Goal: Navigation & Orientation: Go to known website

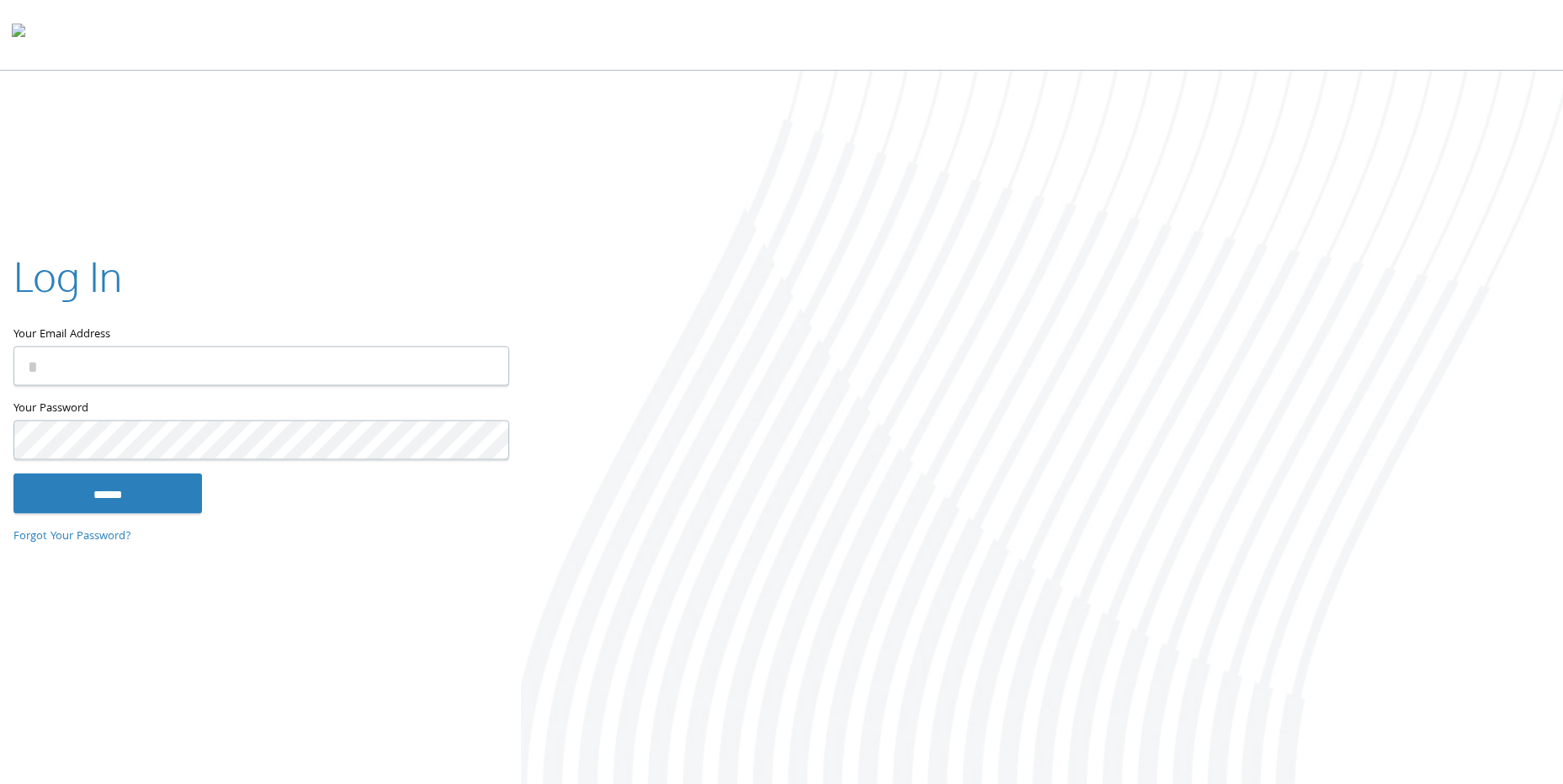
click at [236, 367] on input "Your Email Address" at bounding box center [261, 366] width 496 height 39
type input "**********"
click at [14, 474] on input "******" at bounding box center [108, 493] width 189 height 40
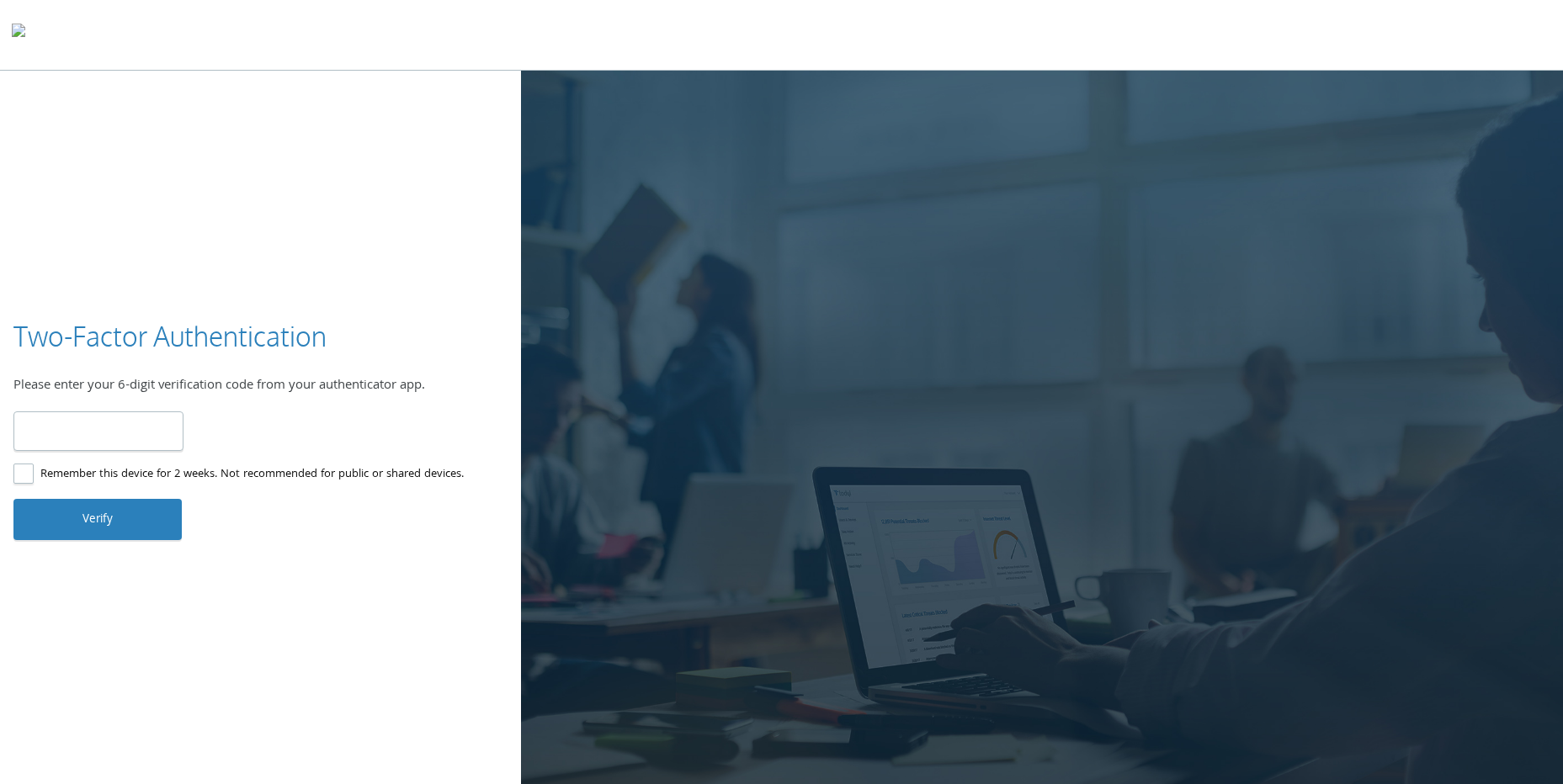
type input "******"
